Goal: Task Accomplishment & Management: Use online tool/utility

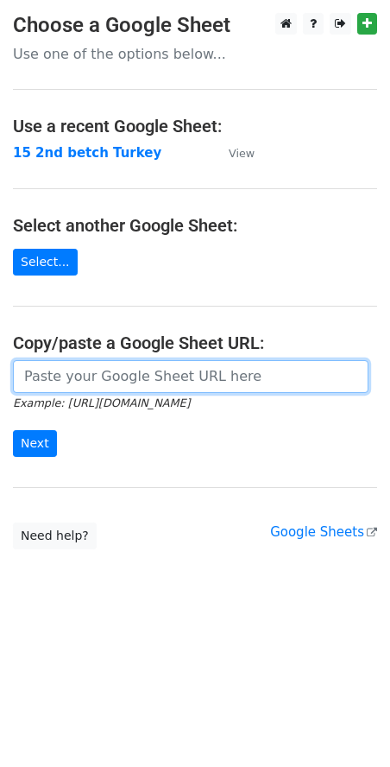
drag, startPoint x: 0, startPoint y: 0, endPoint x: 150, endPoint y: 378, distance: 406.8
click at [150, 378] on input "url" at bounding box center [191, 376] width 356 height 33
click at [132, 377] on input "url" at bounding box center [191, 376] width 356 height 33
paste input "https://docs.google.com/spreadsheets/d/1ocTQTqNSF2aZ5uKzVBiosT7VCOg2dCpWK7__Int…"
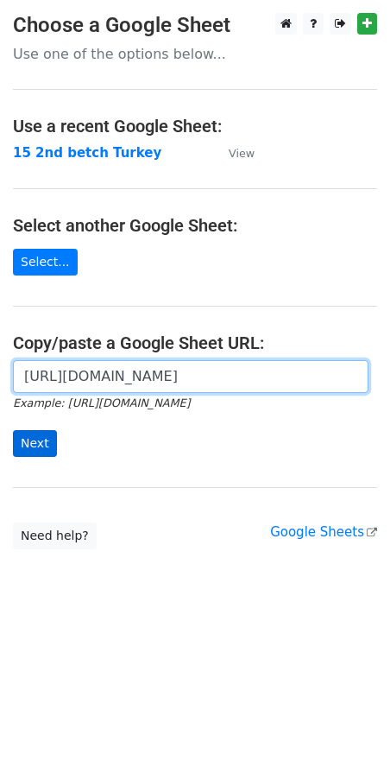
type input "https://docs.google.com/spreadsheets/d/1ocTQTqNSF2aZ5uKzVBiosT7VCOg2dCpWK7__Int…"
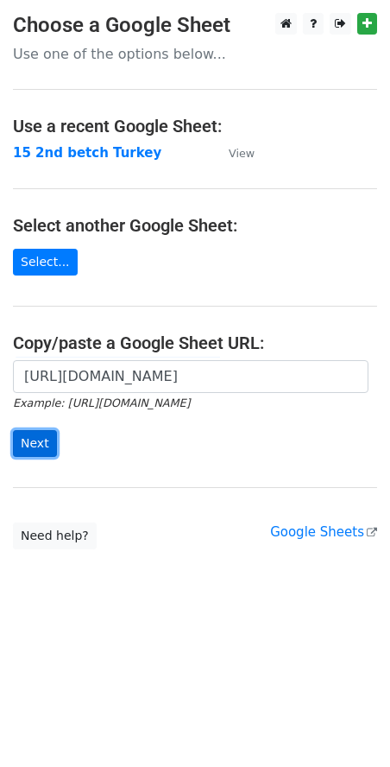
scroll to position [0, 0]
click at [30, 447] on input "Next" at bounding box center [35, 443] width 44 height 27
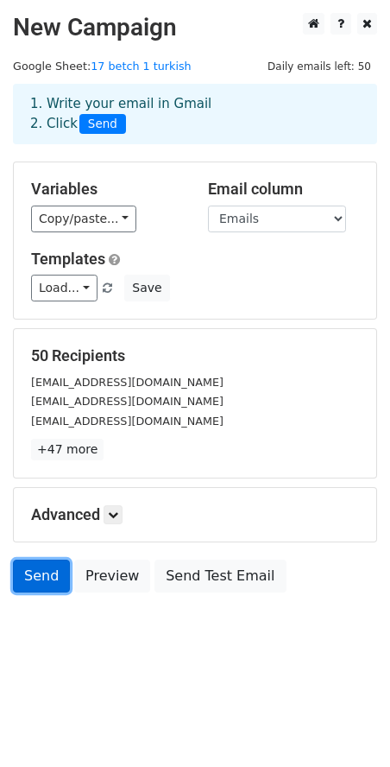
click at [43, 576] on link "Send" at bounding box center [41, 575] width 57 height 33
click at [42, 581] on link "Send" at bounding box center [41, 575] width 57 height 33
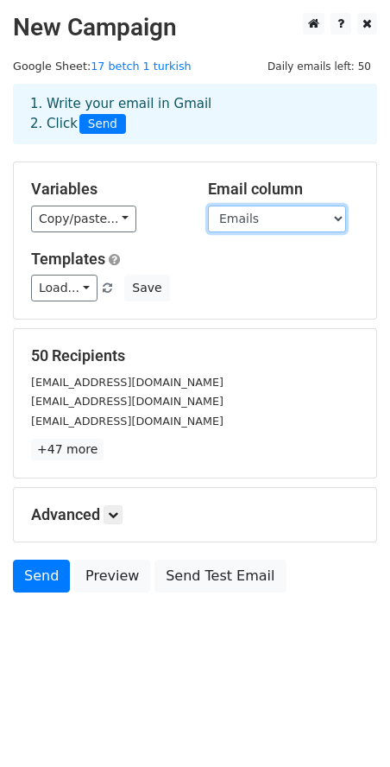
click at [275, 219] on select "Emails OPENED REPLIED BOUNCED" at bounding box center [277, 218] width 138 height 27
click at [208, 205] on select "Emails OPENED REPLIED BOUNCED" at bounding box center [277, 218] width 138 height 27
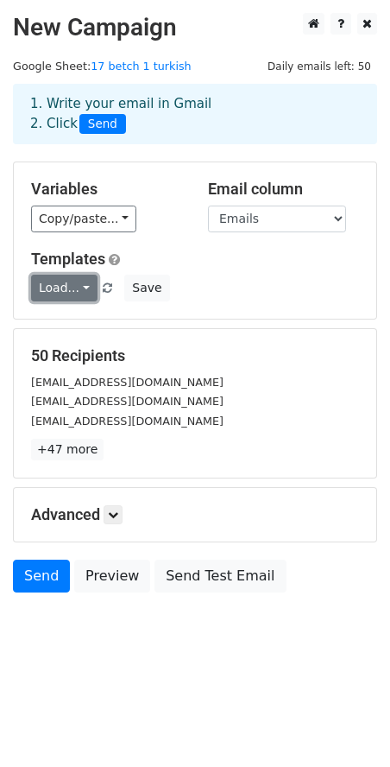
click at [56, 291] on link "Load..." at bounding box center [64, 287] width 66 height 27
click at [71, 325] on link "Turkey 1st mail" at bounding box center [105, 327] width 146 height 28
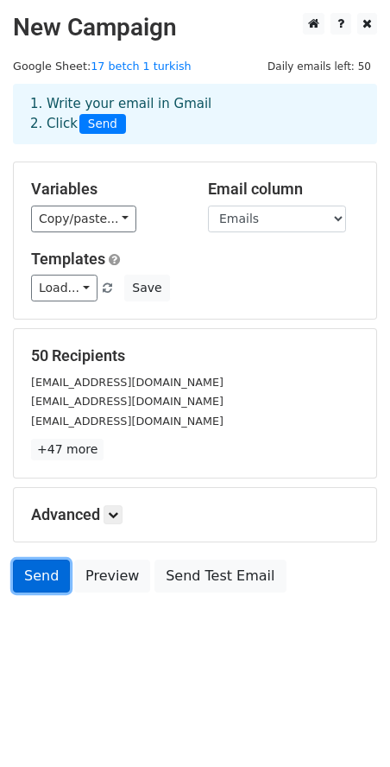
click at [25, 577] on link "Send" at bounding box center [41, 575] width 57 height 33
click at [41, 575] on link "Send" at bounding box center [41, 575] width 57 height 33
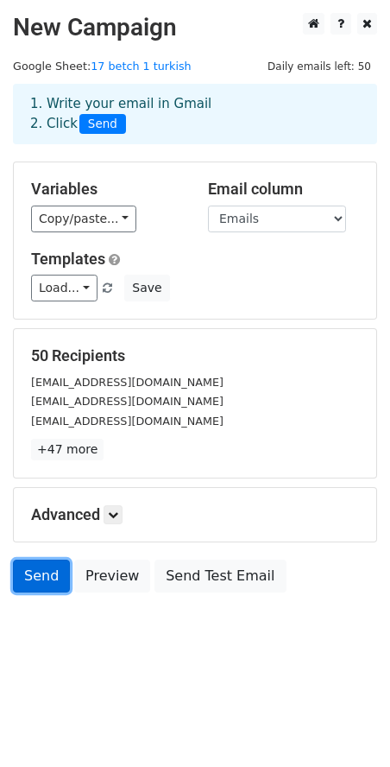
click at [41, 575] on link "Send" at bounding box center [41, 575] width 57 height 33
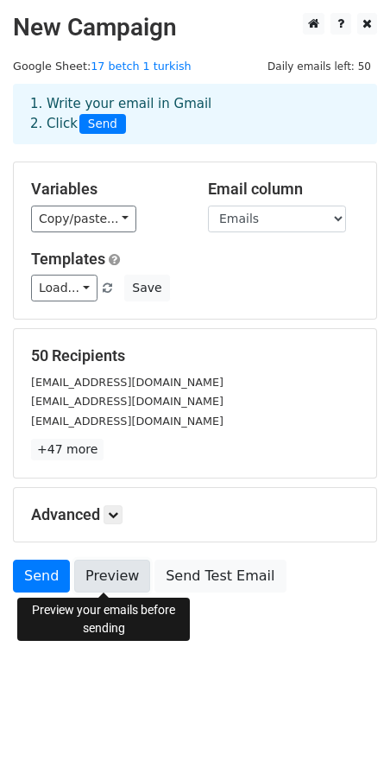
click at [105, 572] on link "Preview" at bounding box center [112, 575] width 76 height 33
